Goal: Information Seeking & Learning: Learn about a topic

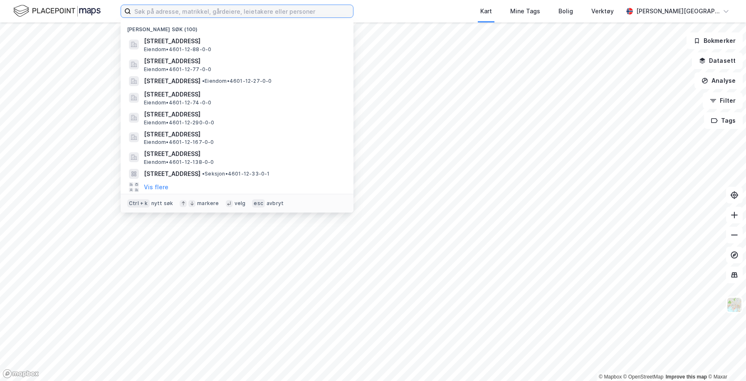
click at [209, 12] on input at bounding box center [242, 11] width 222 height 12
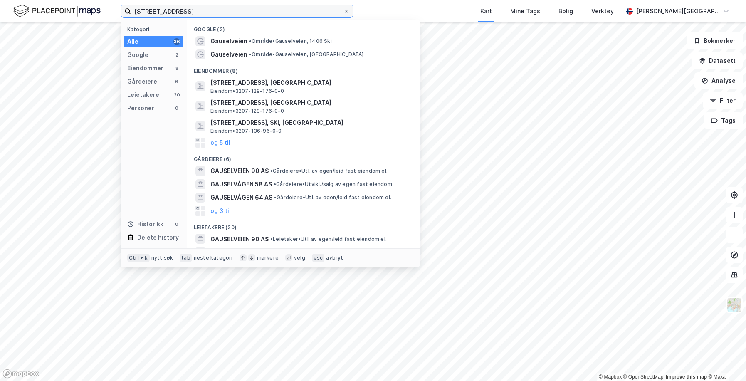
type input "[STREET_ADDRESS]"
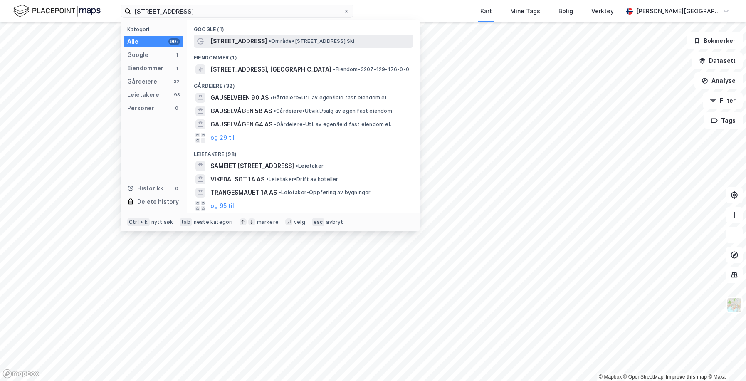
click at [232, 41] on span "[STREET_ADDRESS]" at bounding box center [238, 41] width 57 height 10
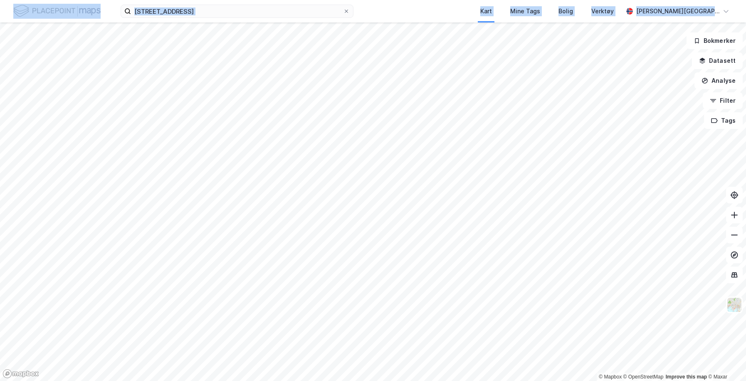
drag, startPoint x: 0, startPoint y: 17, endPoint x: -42, endPoint y: 17, distance: 42.0
click at [0, 17] on html "[STREET_ADDRESS] Kart Mine Tags Bolig Verktøy [PERSON_NAME] © Mapbox © OpenStre…" at bounding box center [373, 190] width 746 height 381
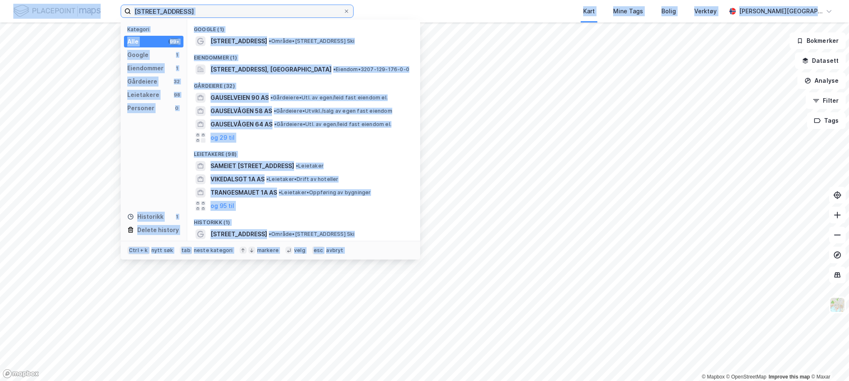
click at [214, 10] on input "[STREET_ADDRESS]" at bounding box center [237, 11] width 212 height 12
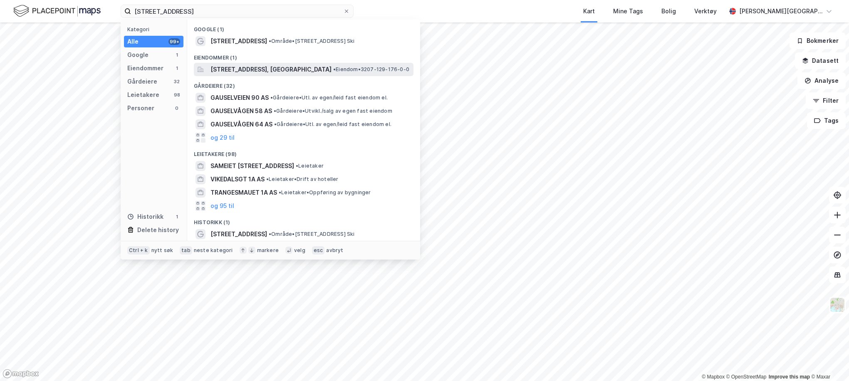
click at [241, 65] on span "[STREET_ADDRESS], [GEOGRAPHIC_DATA]" at bounding box center [270, 69] width 121 height 10
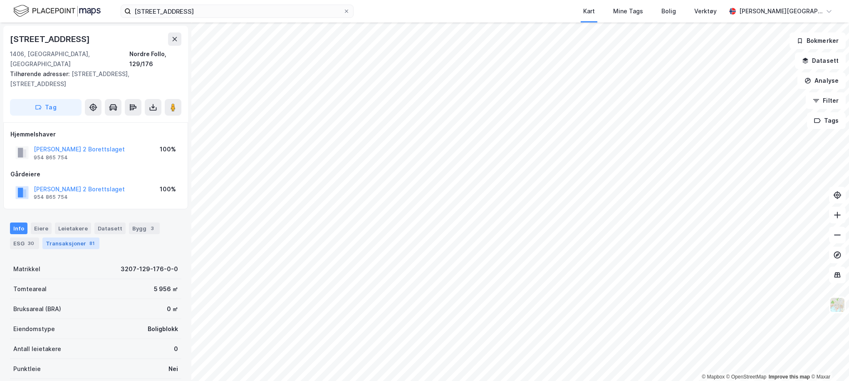
click at [88, 239] on div "81" at bounding box center [92, 243] width 8 height 8
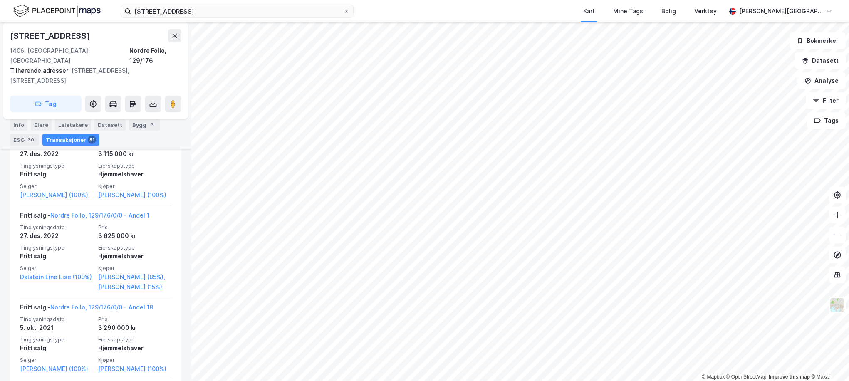
scroll to position [963, 0]
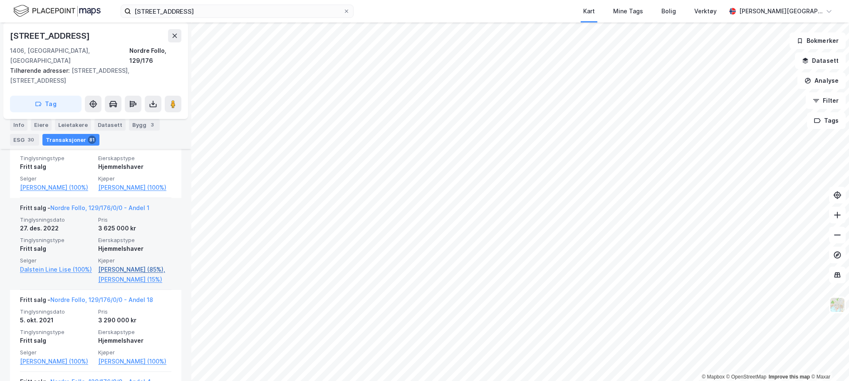
click at [150, 275] on link "[PERSON_NAME] (85%)," at bounding box center [134, 270] width 73 height 10
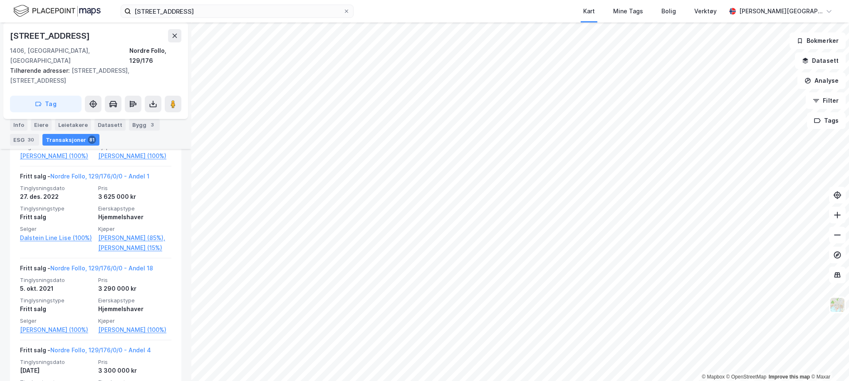
scroll to position [976, 0]
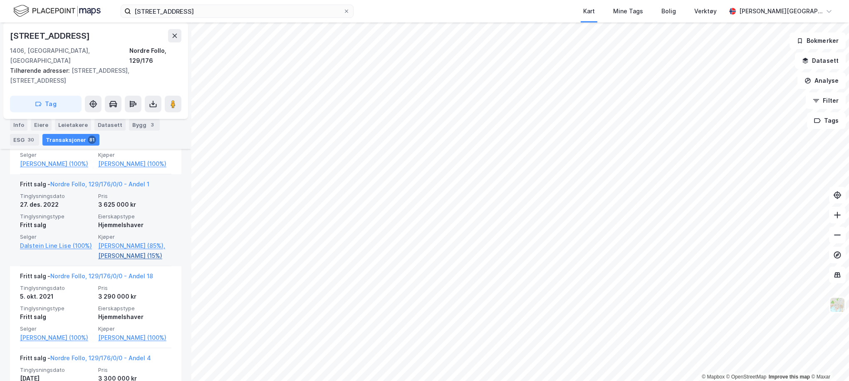
click at [131, 261] on link "[PERSON_NAME] (15%)" at bounding box center [134, 256] width 73 height 10
